Goal: Information Seeking & Learning: Learn about a topic

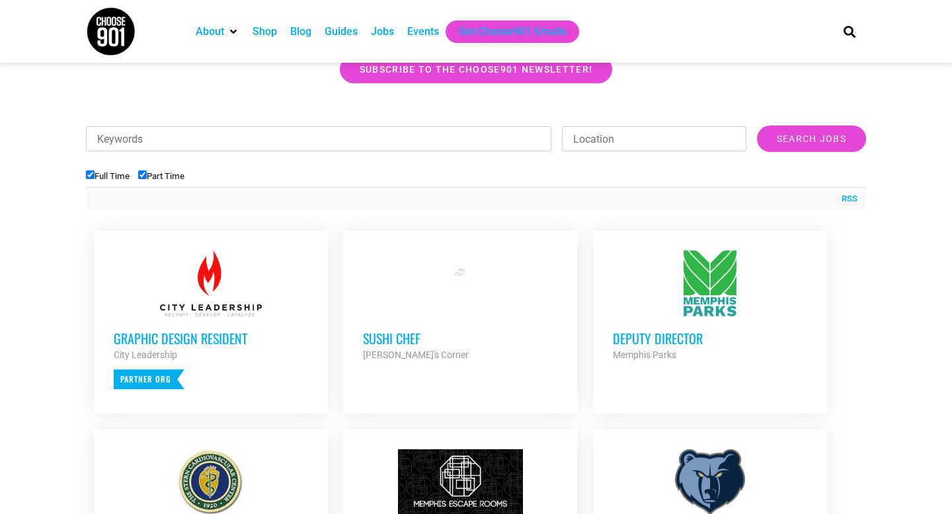
scroll to position [377, 0]
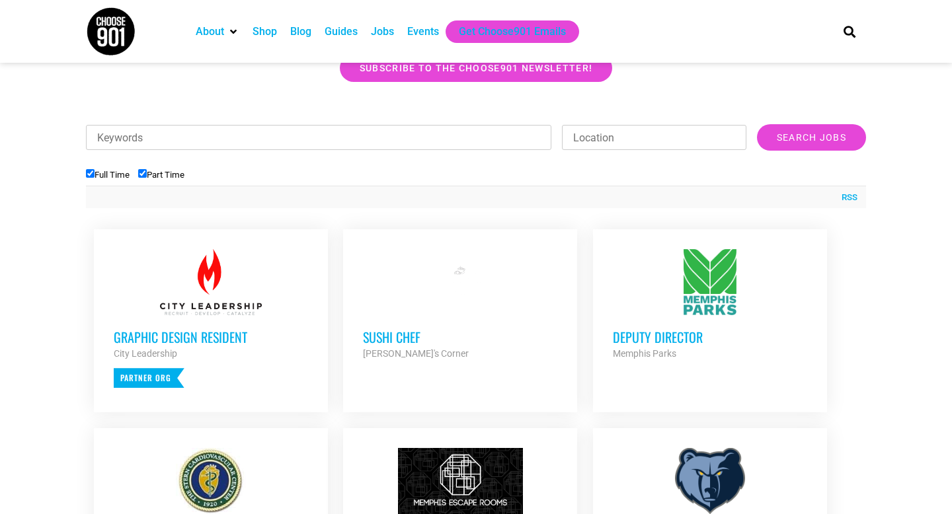
click at [195, 332] on h3 "Graphic Design Resident" at bounding box center [211, 336] width 194 height 17
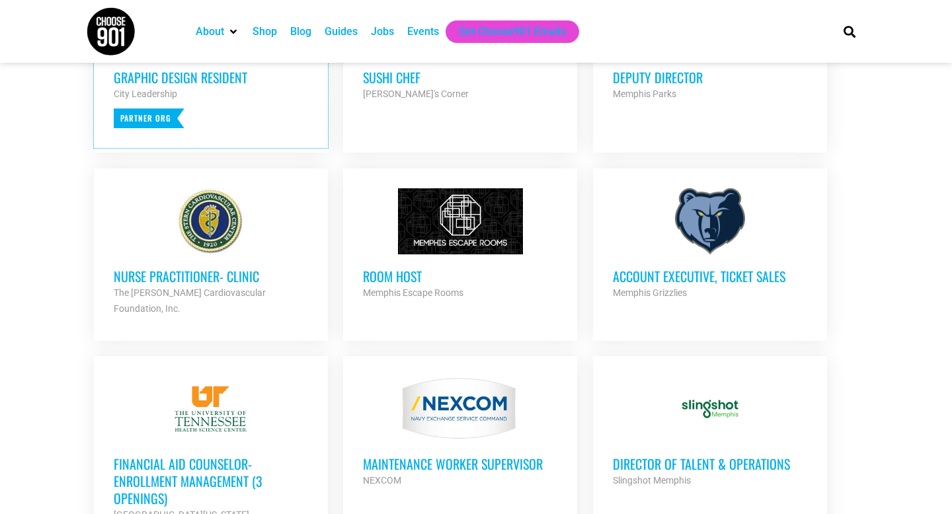
scroll to position [634, 0]
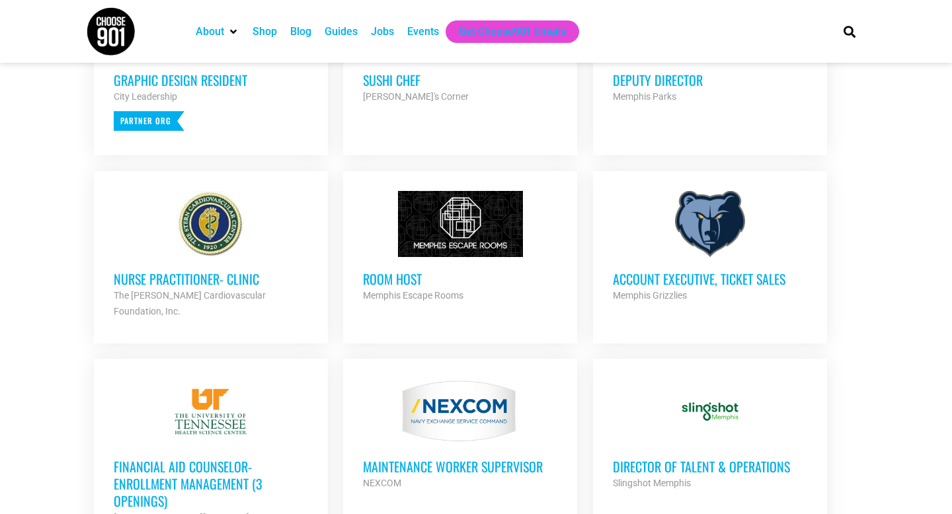
click at [483, 245] on div at bounding box center [460, 224] width 194 height 66
click at [235, 414] on div at bounding box center [211, 412] width 194 height 66
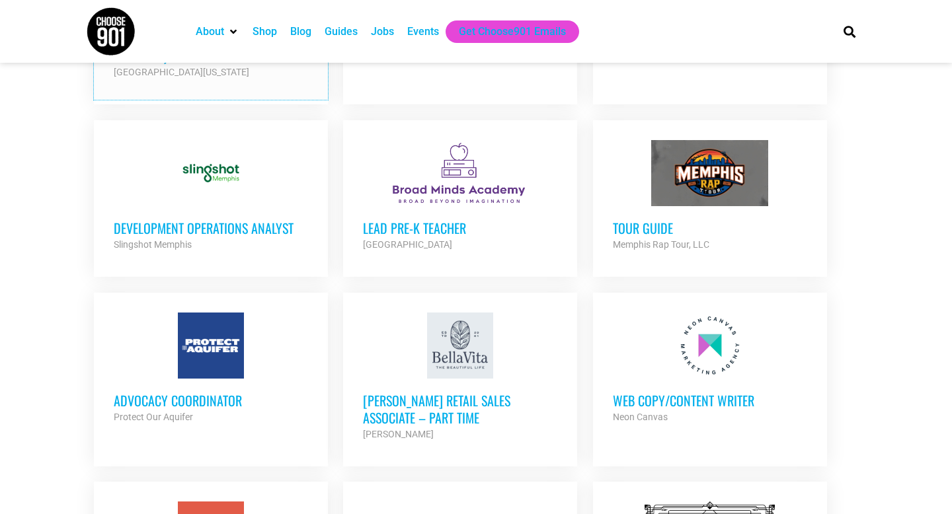
scroll to position [1086, 0]
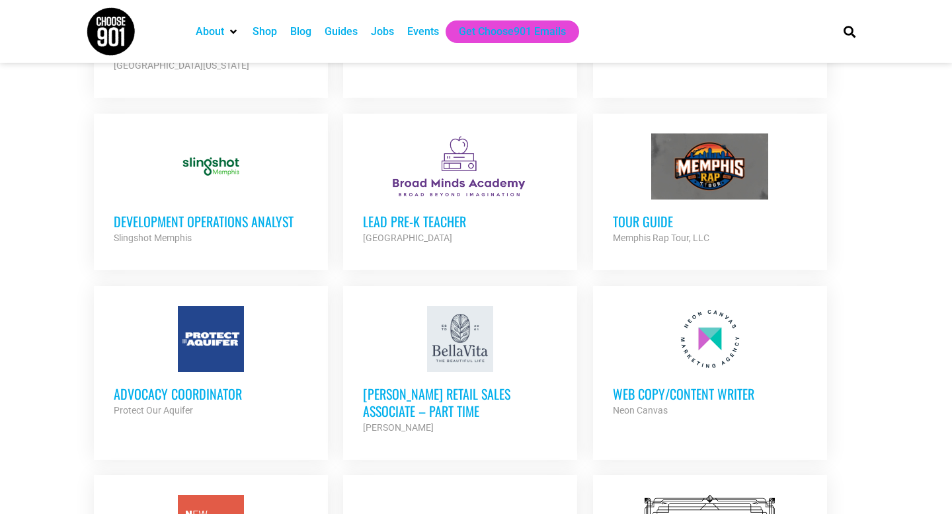
click at [679, 385] on h3 "Web Copy/Content Writer" at bounding box center [710, 393] width 194 height 17
click at [157, 385] on h3 "Advocacy Coordinator" at bounding box center [211, 393] width 194 height 17
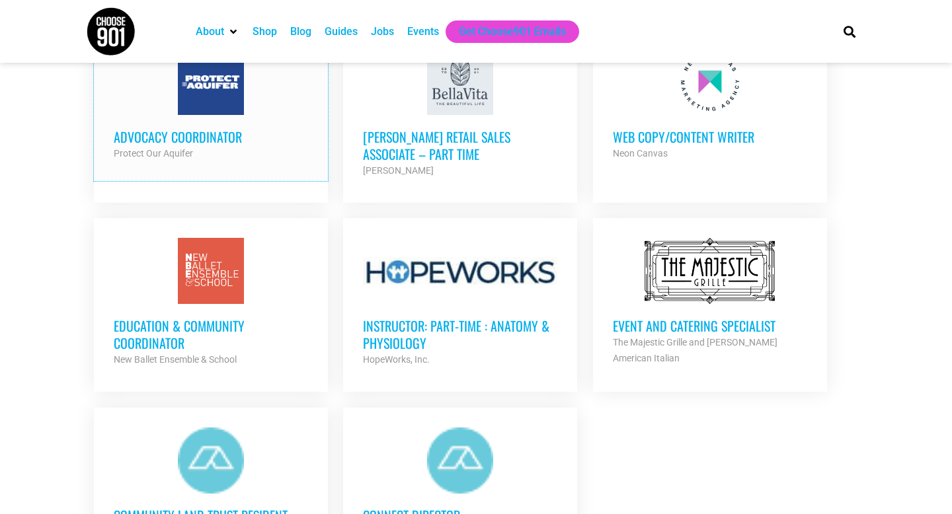
scroll to position [1342, 0]
click at [176, 318] on h3 "Education & Community Coordinator" at bounding box center [211, 335] width 194 height 34
click at [457, 318] on h3 "Instructor: Part-Time : Anatomy & Physiology" at bounding box center [460, 335] width 194 height 34
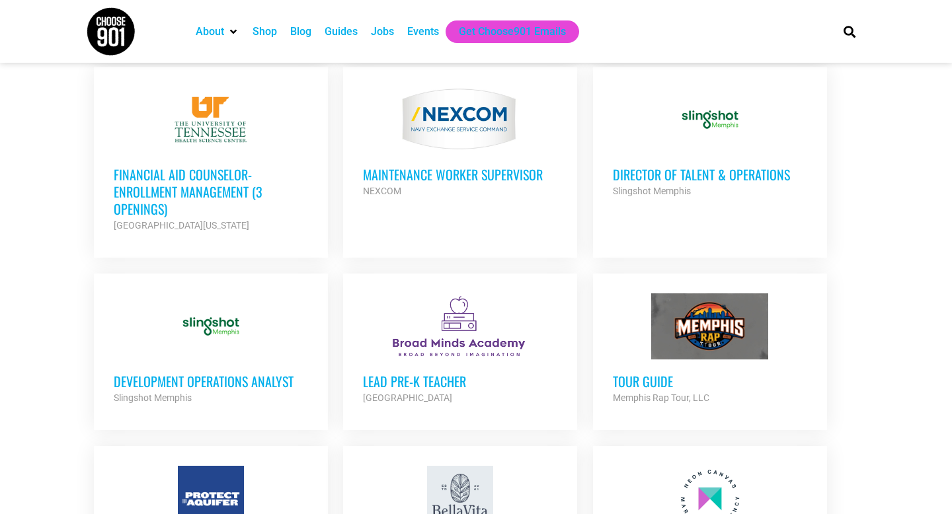
scroll to position [923, 0]
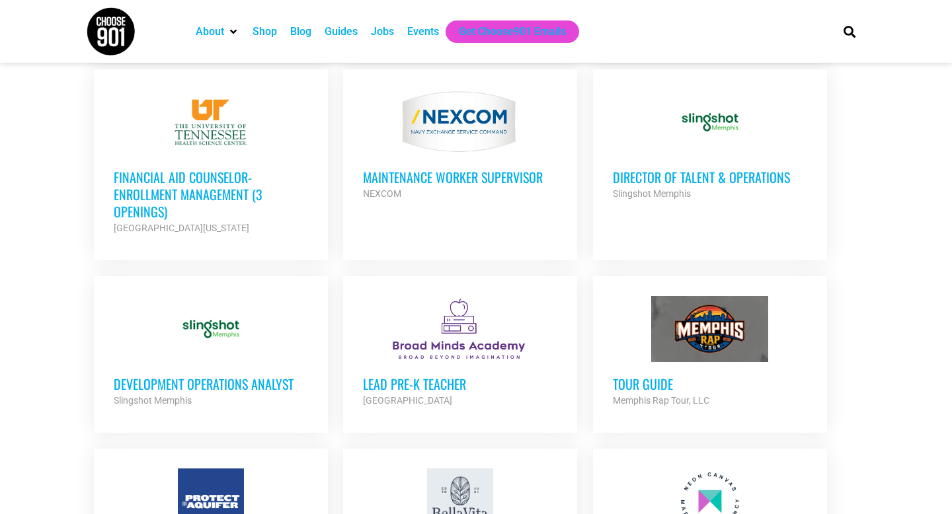
click at [227, 393] on div "Slingshot Memphis" at bounding box center [211, 401] width 194 height 16
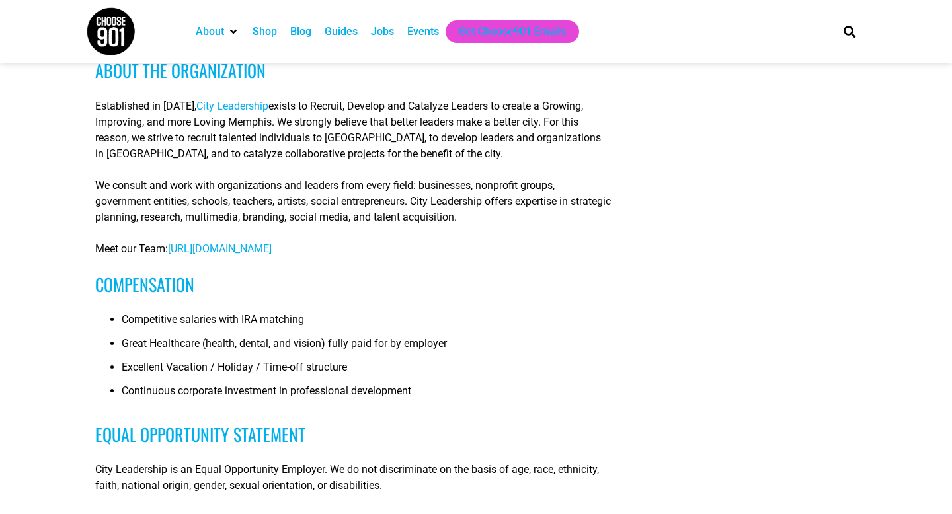
scroll to position [781, 0]
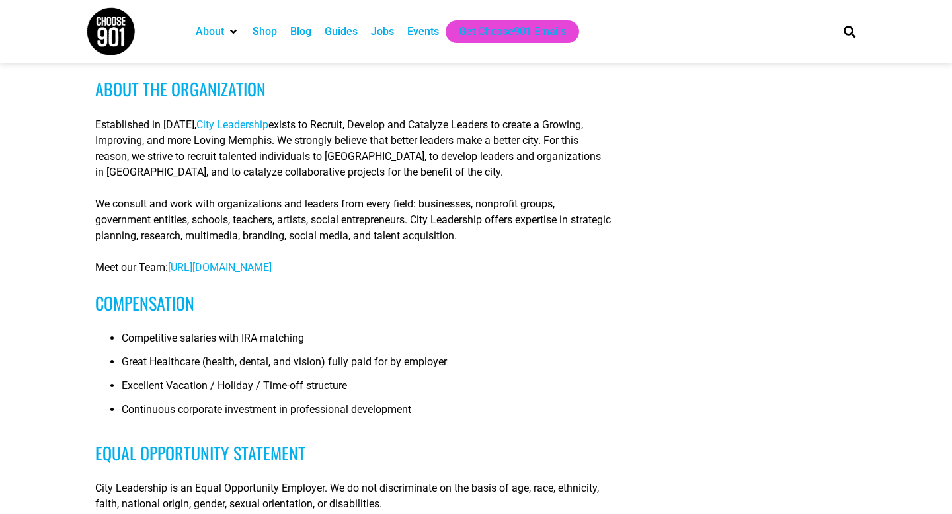
click at [226, 131] on span "City Leadership" at bounding box center [232, 124] width 72 height 13
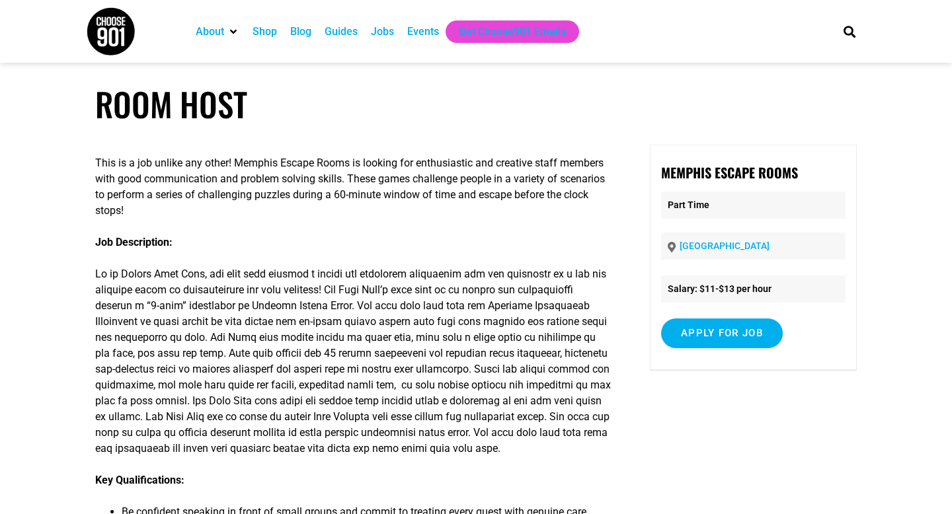
scroll to position [22, 0]
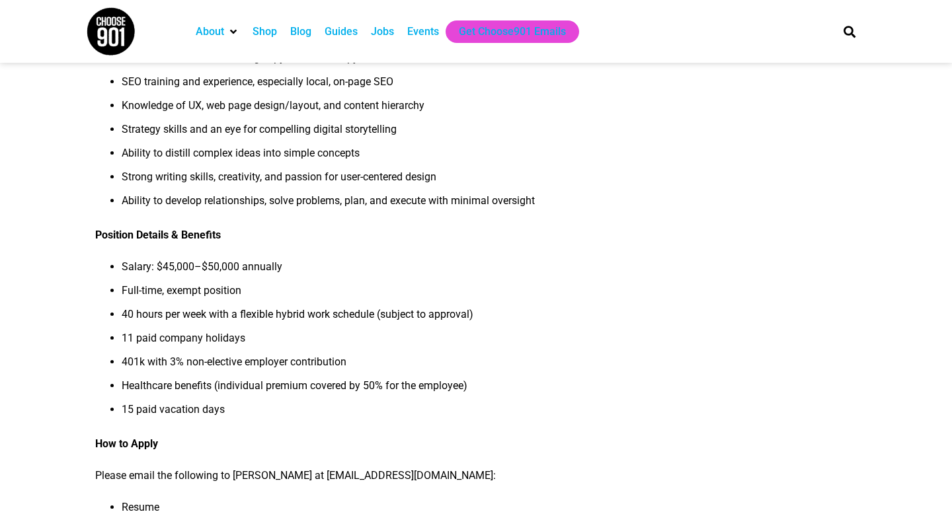
scroll to position [998, 0]
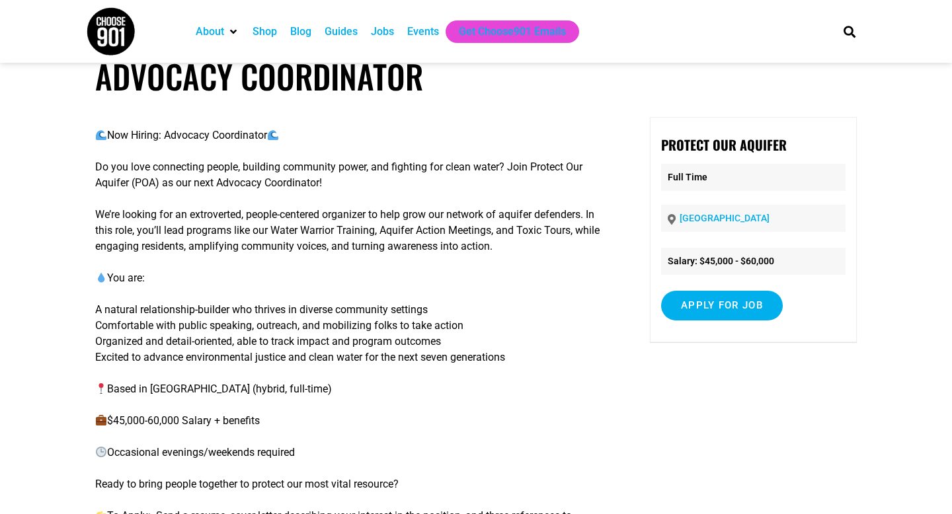
scroll to position [24, 0]
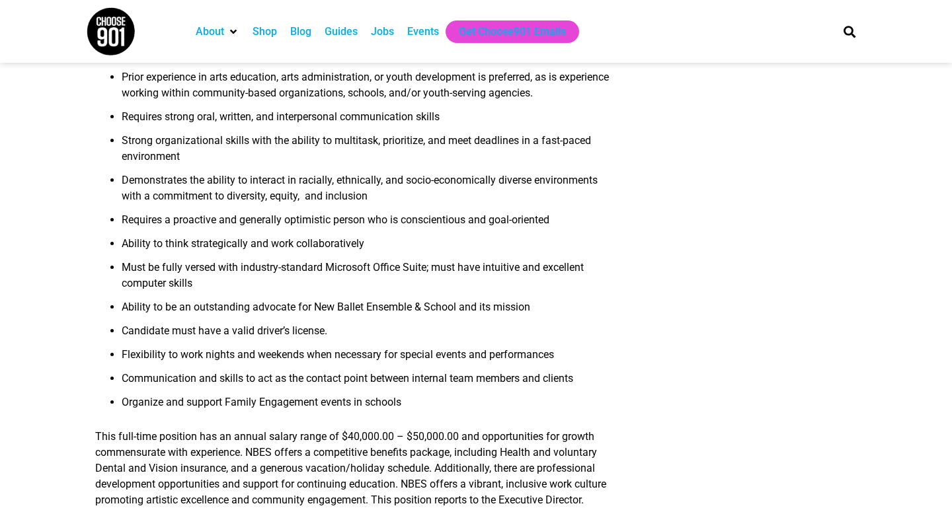
scroll to position [1289, 0]
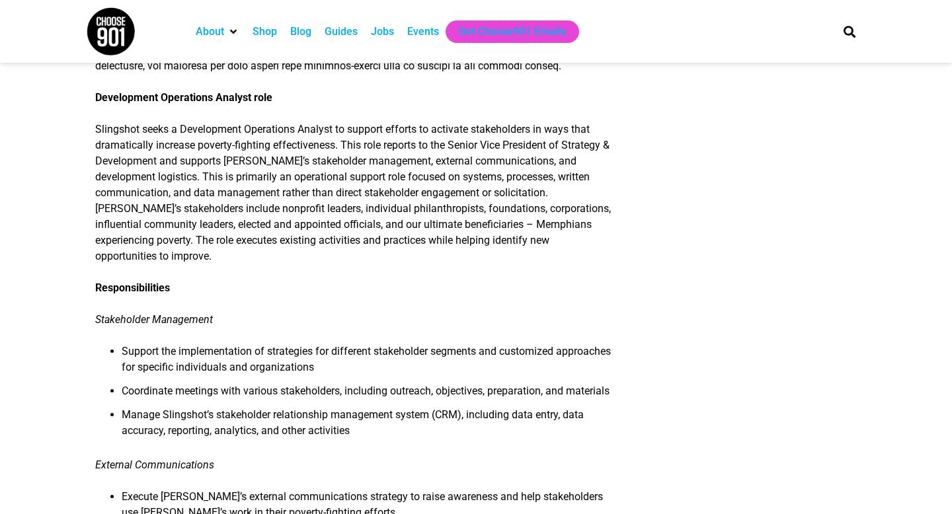
scroll to position [445, 0]
